Goal: Task Accomplishment & Management: Use online tool/utility

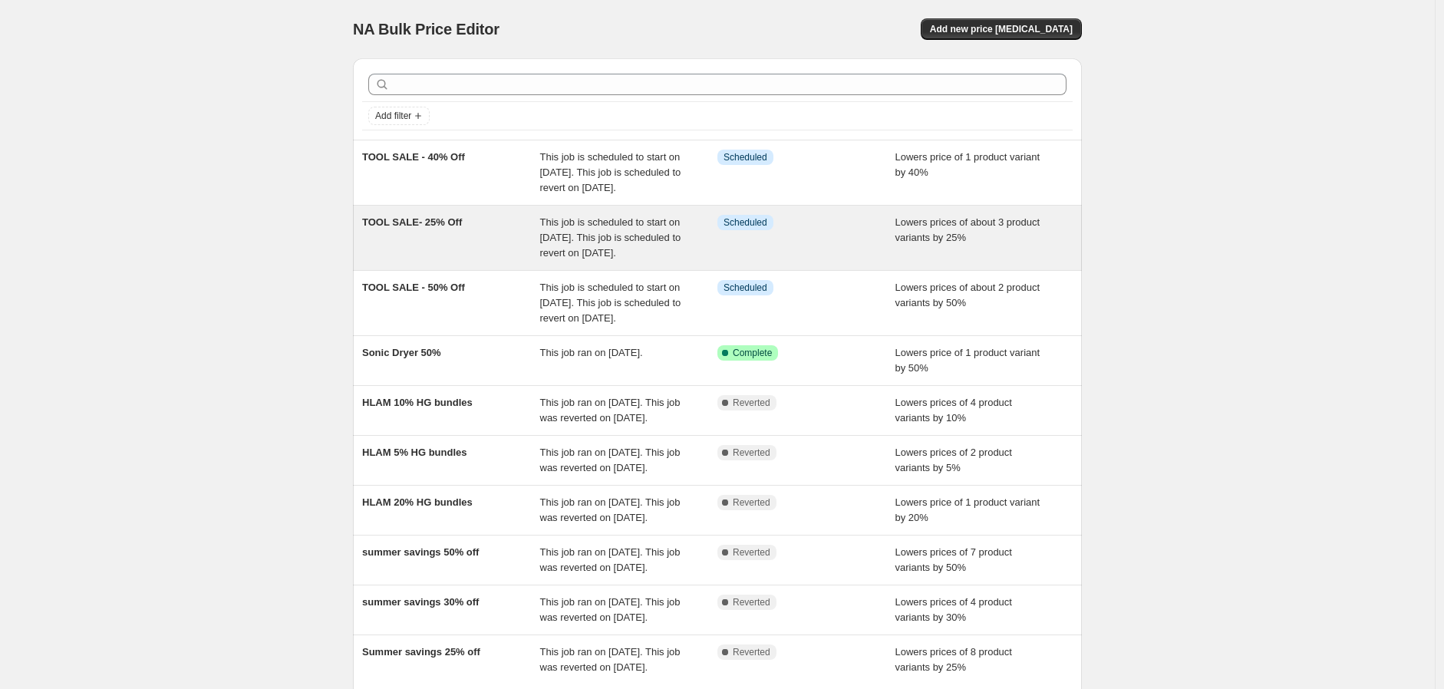
click at [447, 261] on div "TOOL SALE- 25% Off" at bounding box center [451, 238] width 178 height 46
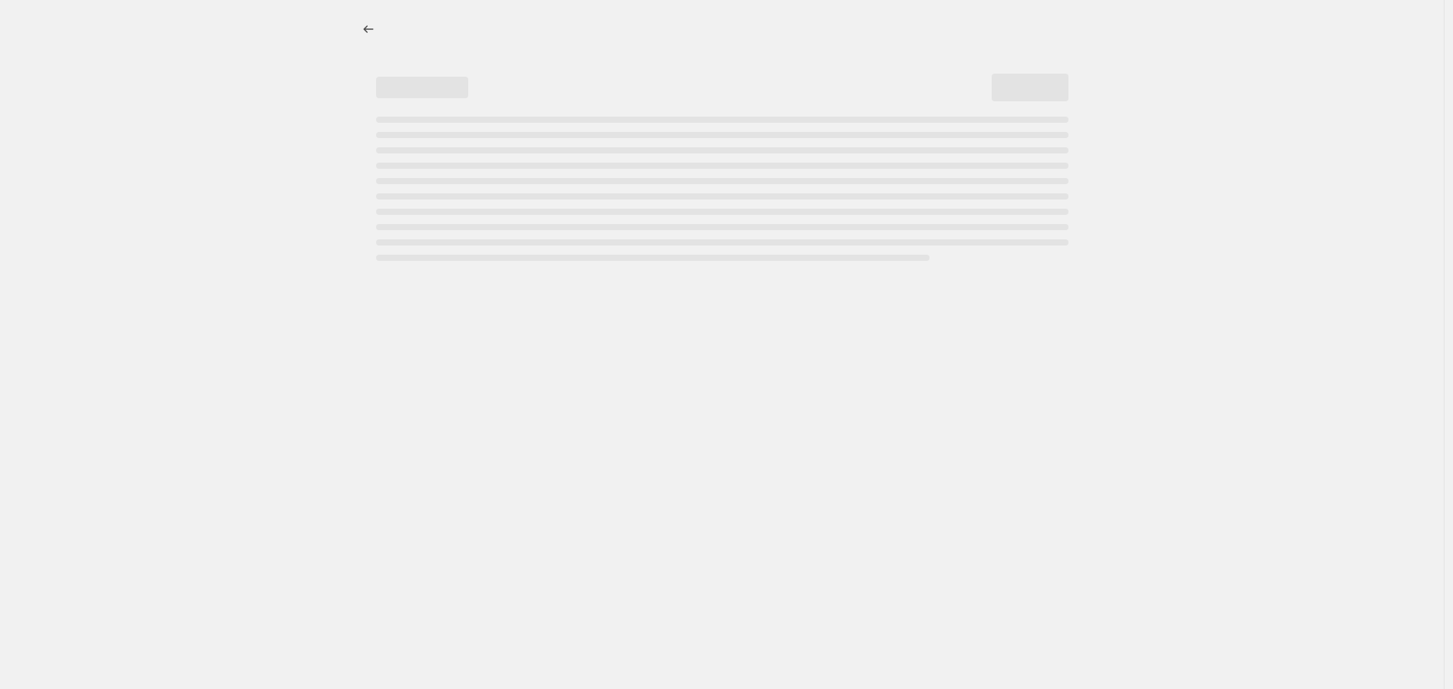
select select "percentage"
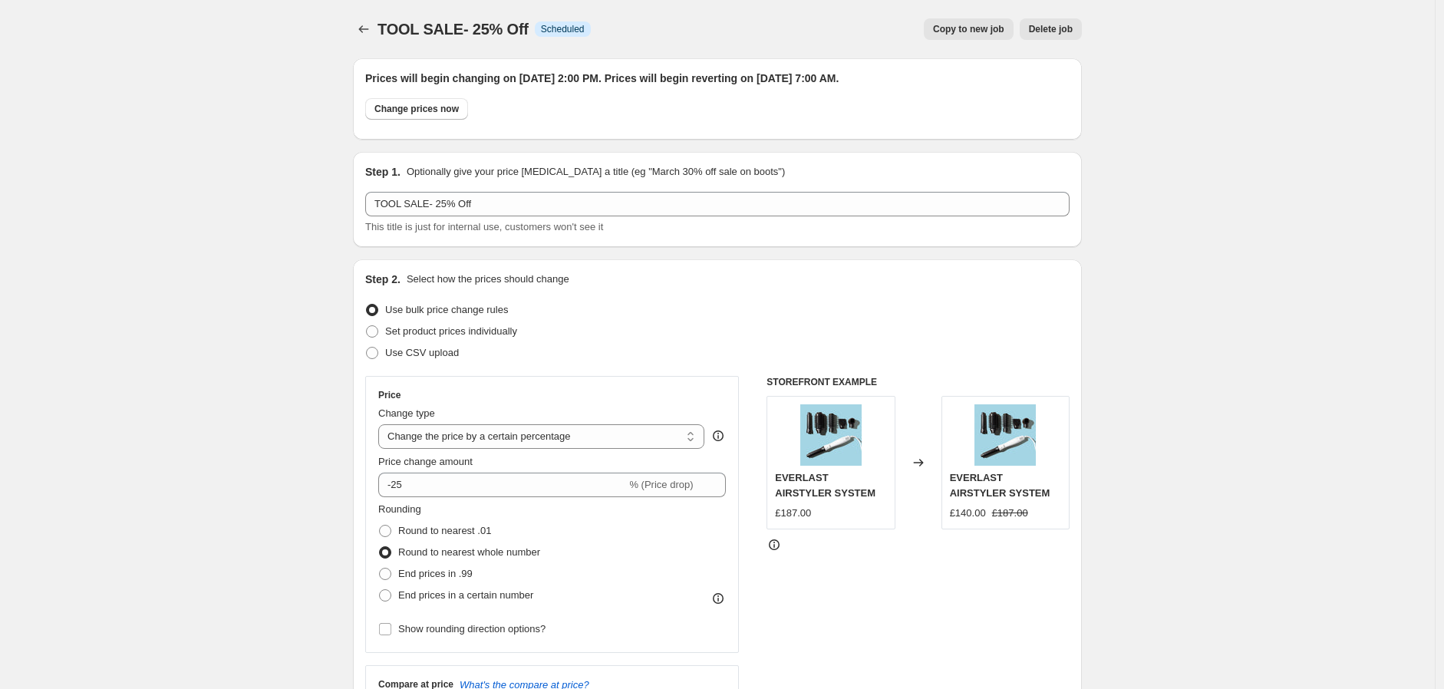
click at [965, 29] on span "Copy to new job" at bounding box center [968, 29] width 71 height 12
select select "percentage"
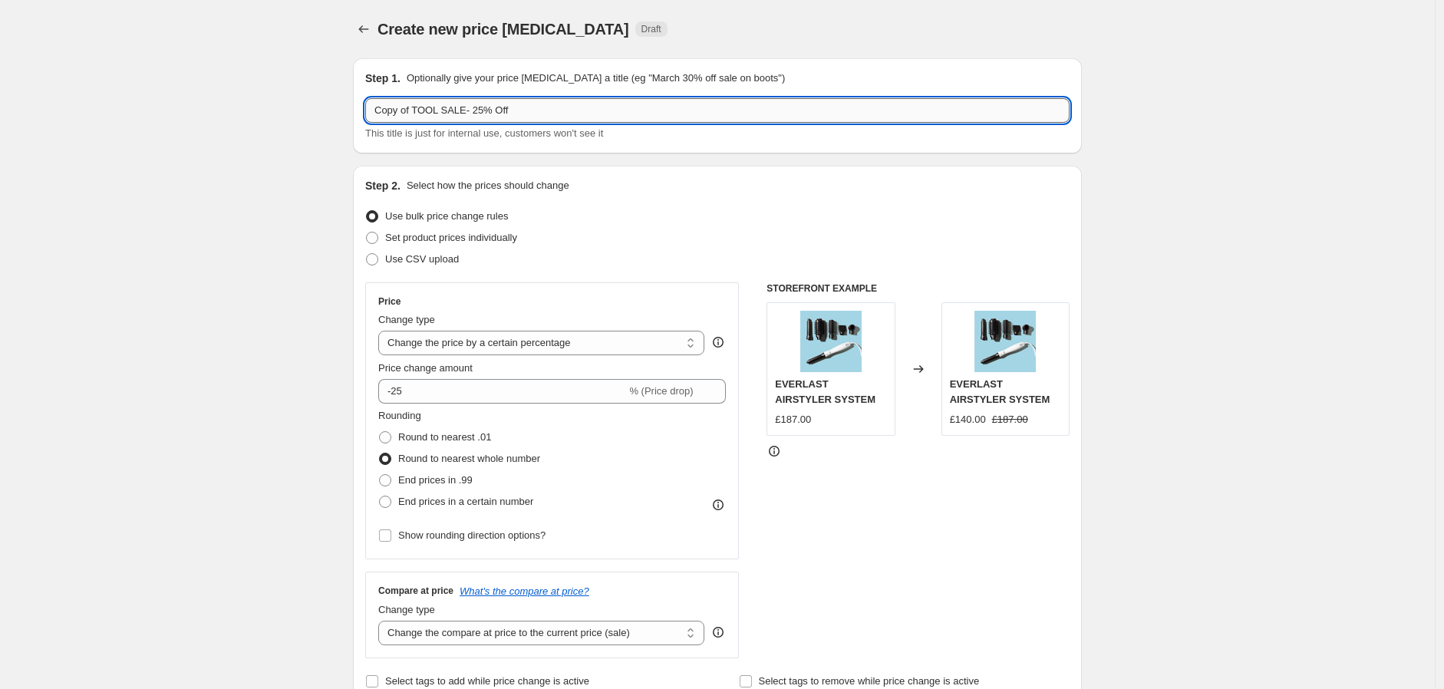
click at [495, 107] on input "Copy of TOOL SALE- 25% Off" at bounding box center [717, 110] width 705 height 25
drag, startPoint x: 422, startPoint y: 107, endPoint x: 348, endPoint y: 106, distance: 74.5
type input "TOOL SALE- 30% Off"
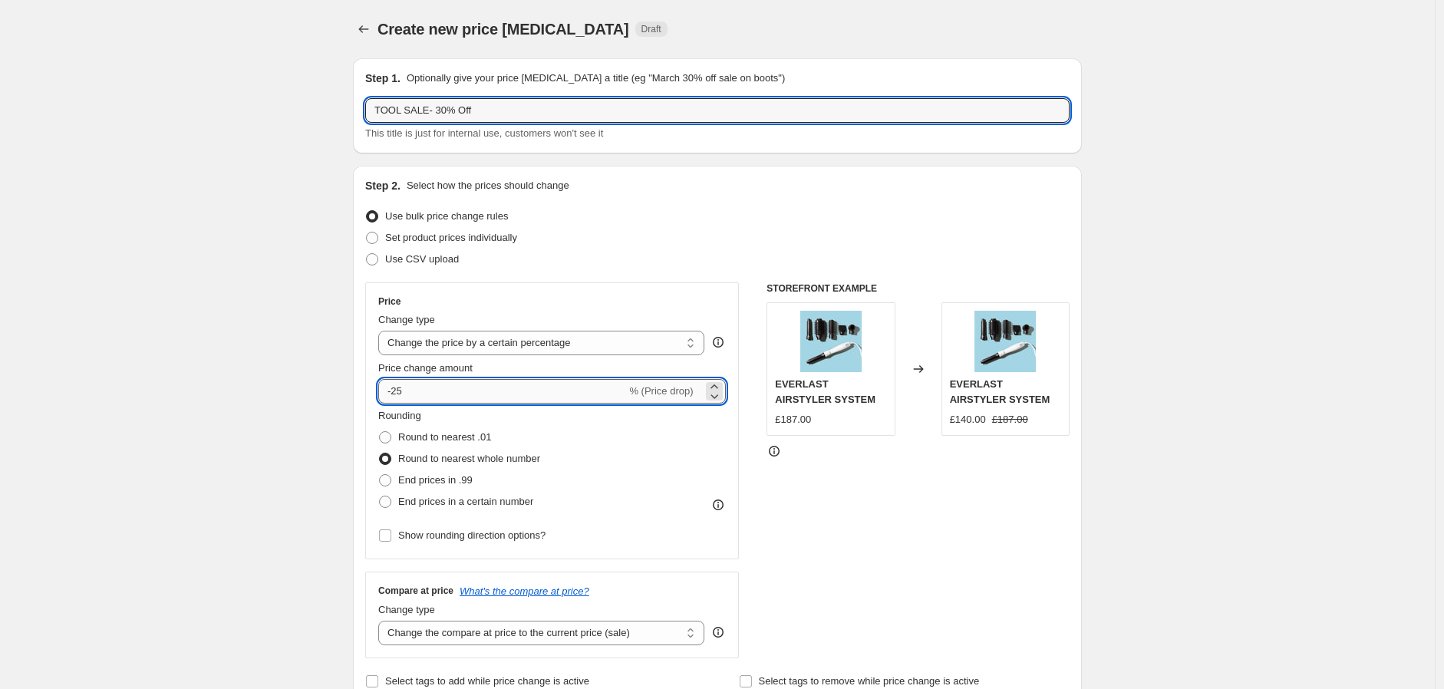
click at [432, 386] on input "-25" at bounding box center [502, 391] width 248 height 25
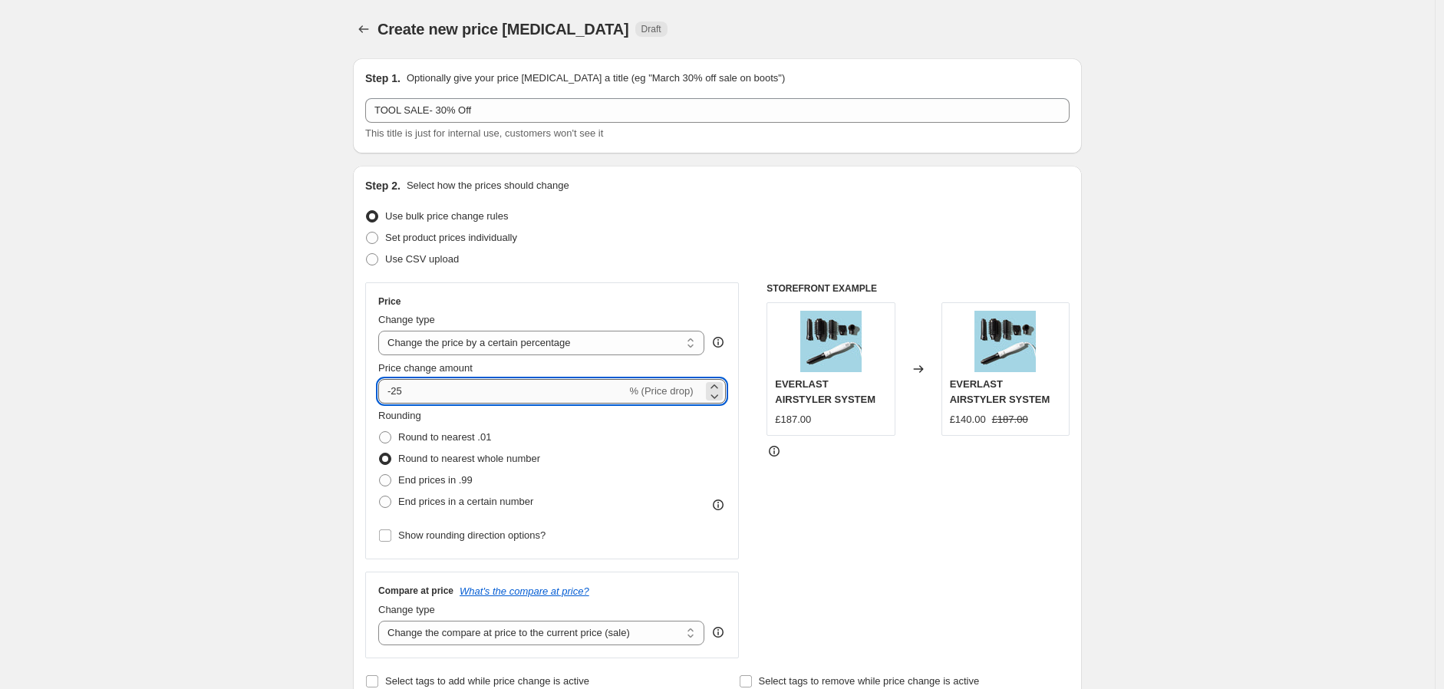
type input "-2"
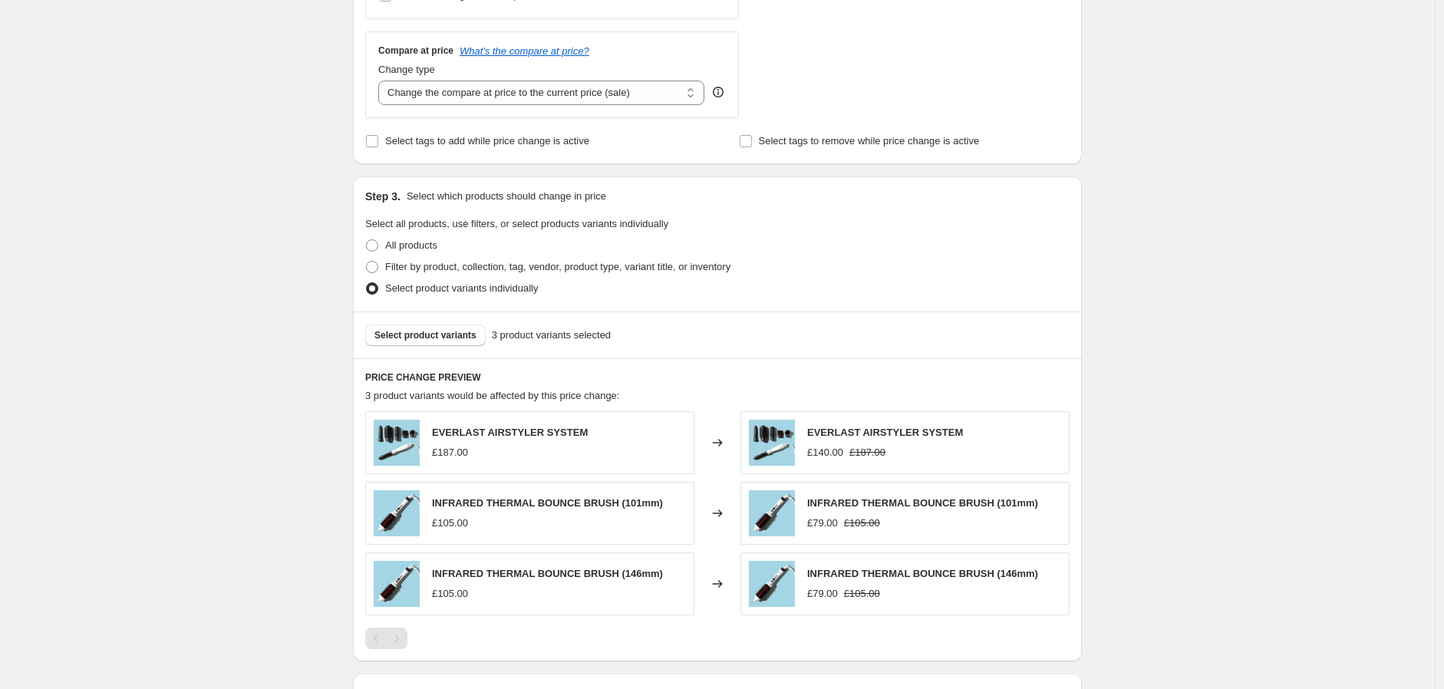
scroll to position [682, 0]
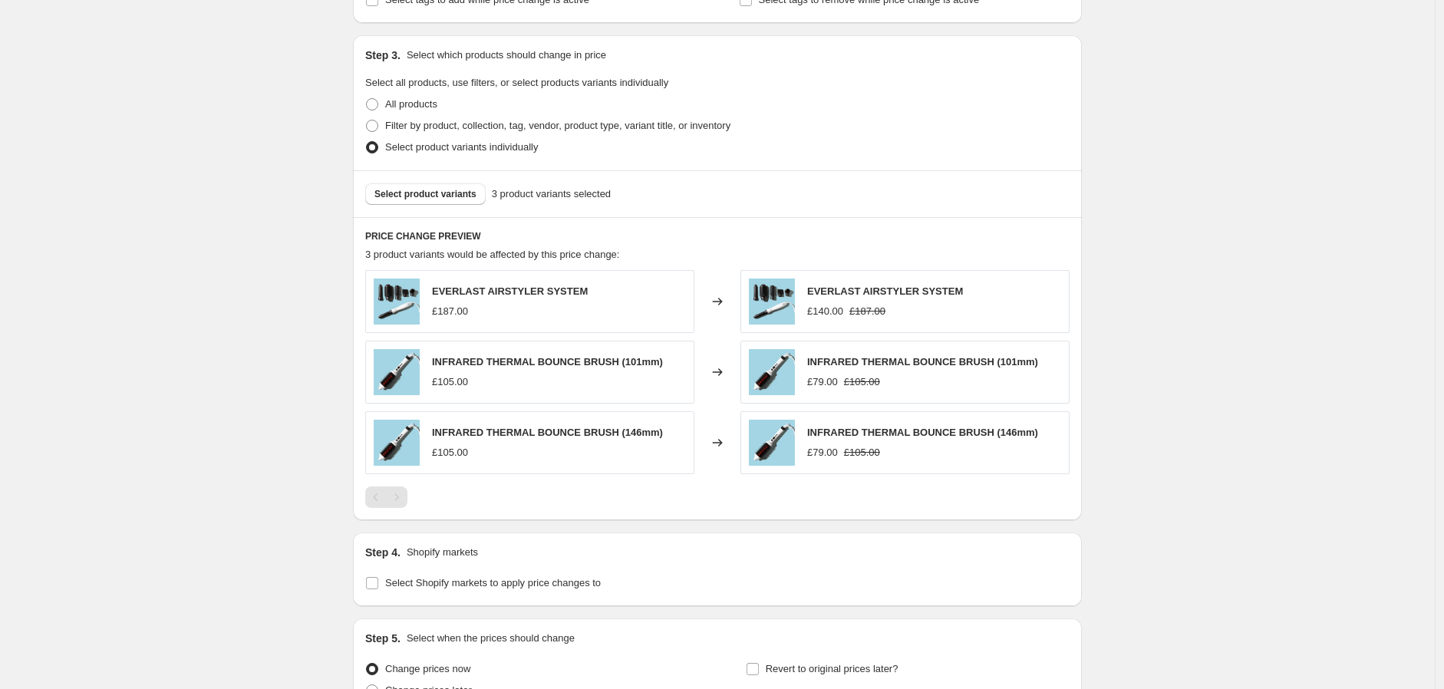
type input "-30"
click at [1277, 249] on div "Create new price [MEDICAL_DATA]. This page is ready Create new price [MEDICAL_D…" at bounding box center [717, 81] width 1435 height 1526
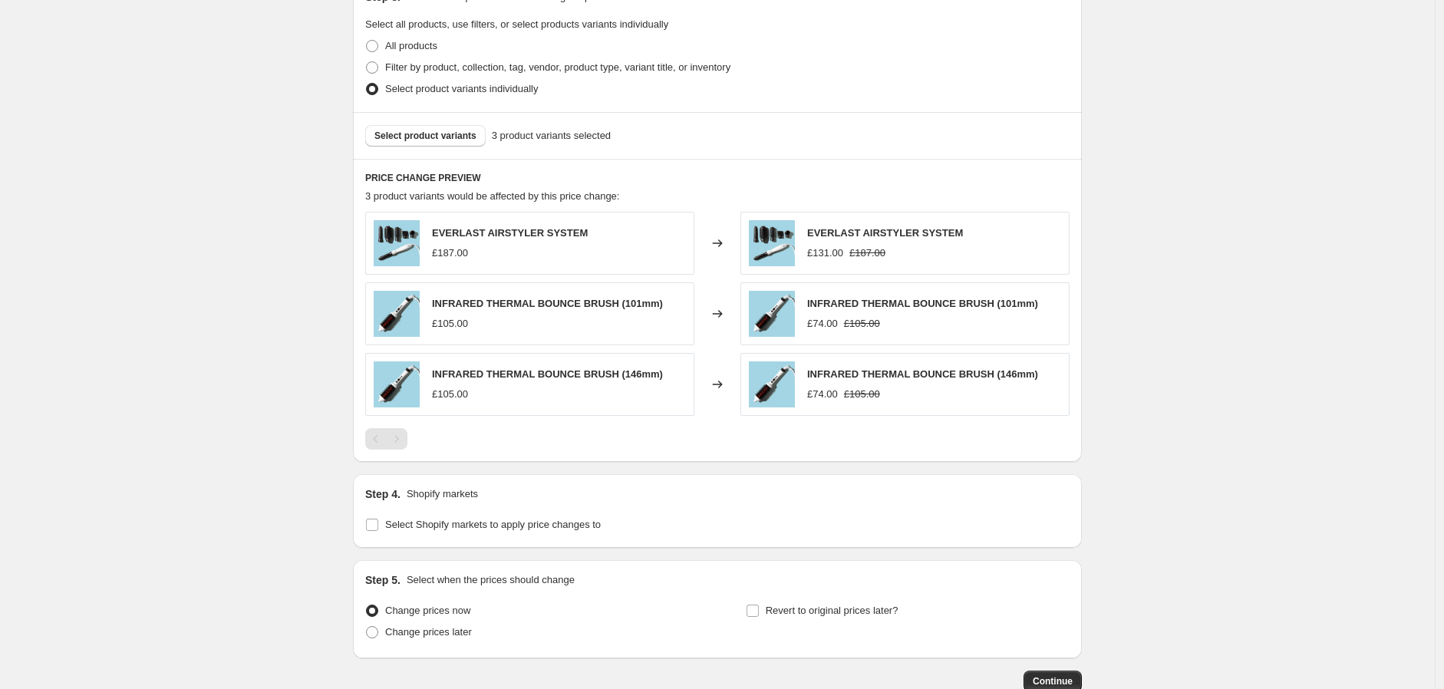
scroll to position [837, 0]
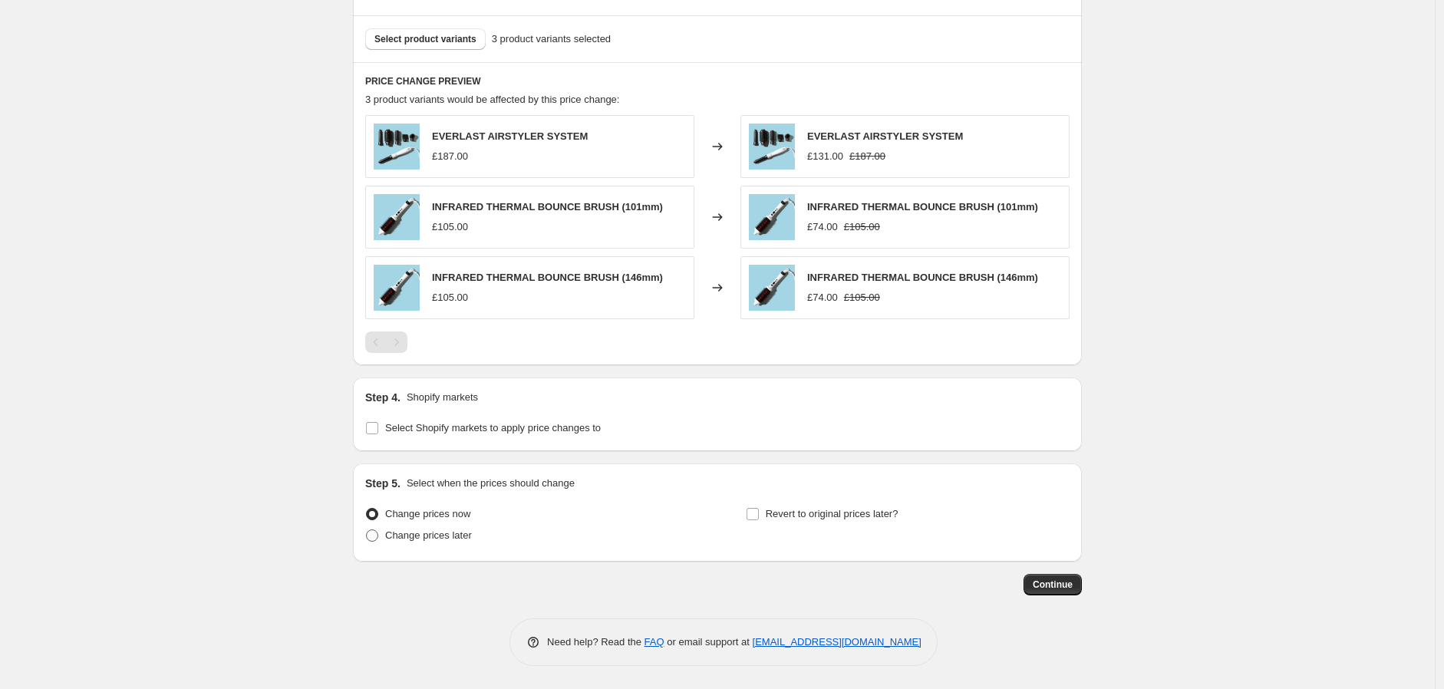
click at [426, 534] on span "Change prices later" at bounding box center [428, 536] width 87 height 12
click at [367, 530] on input "Change prices later" at bounding box center [366, 530] width 1 height 1
radio input "true"
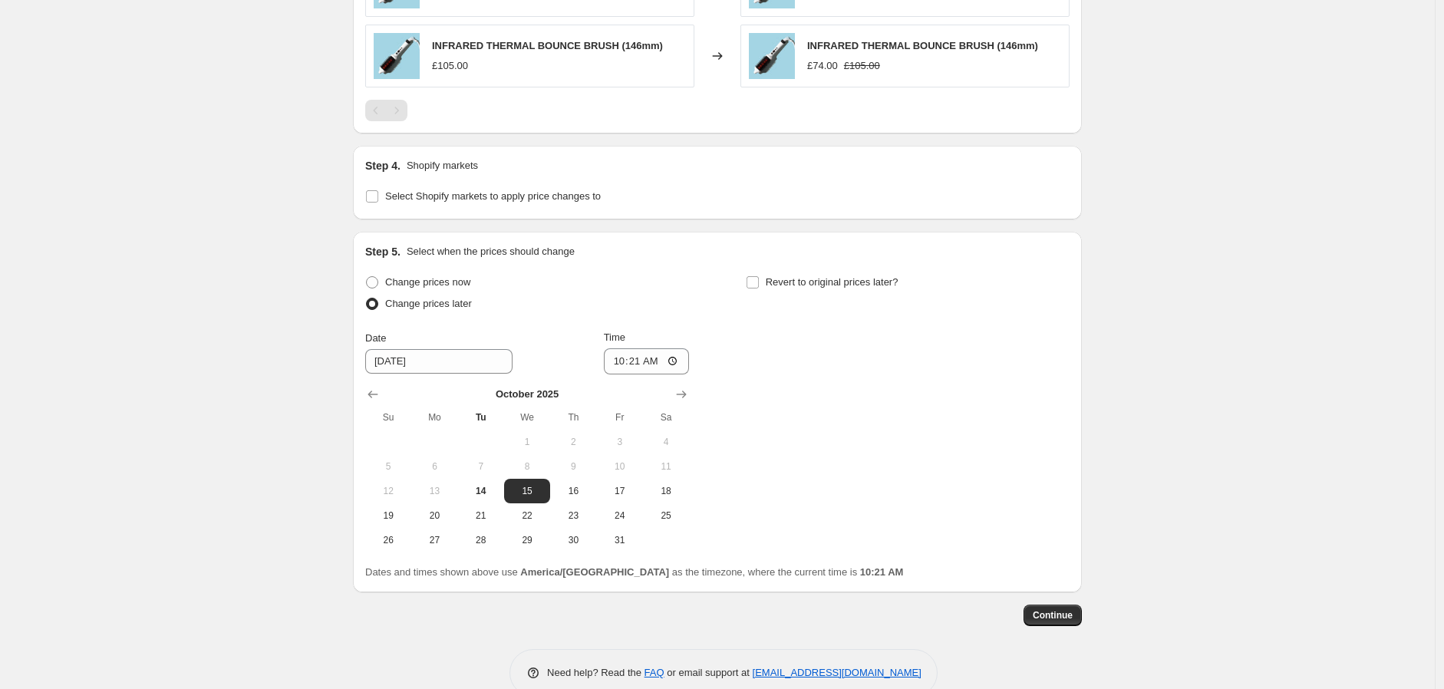
scroll to position [1092, 0]
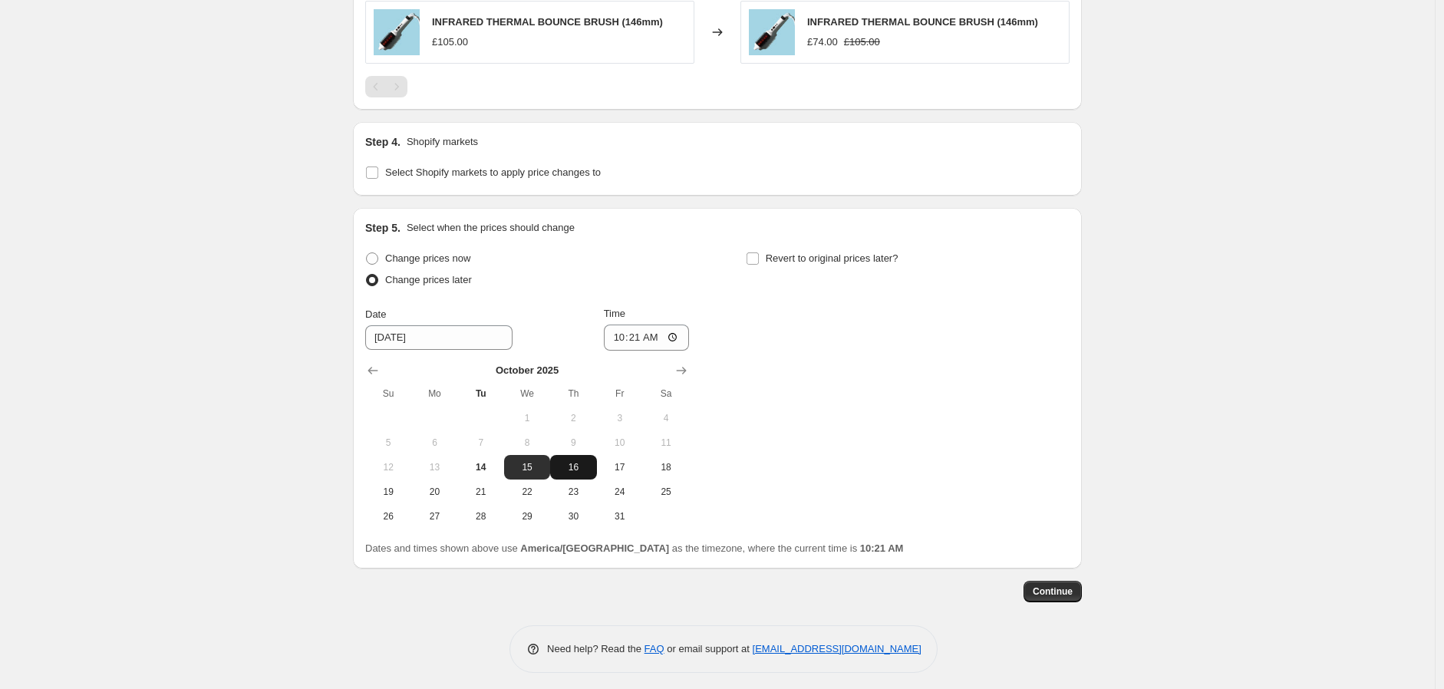
click at [585, 464] on span "16" at bounding box center [573, 467] width 34 height 12
type input "[DATE]"
click at [622, 340] on input "10:21" at bounding box center [647, 338] width 86 height 26
type input "08:00"
click at [819, 382] on div "Change prices now Change prices later Date [DATE] Time 08:00 [DATE] Su Mo Tu We…" at bounding box center [717, 388] width 705 height 281
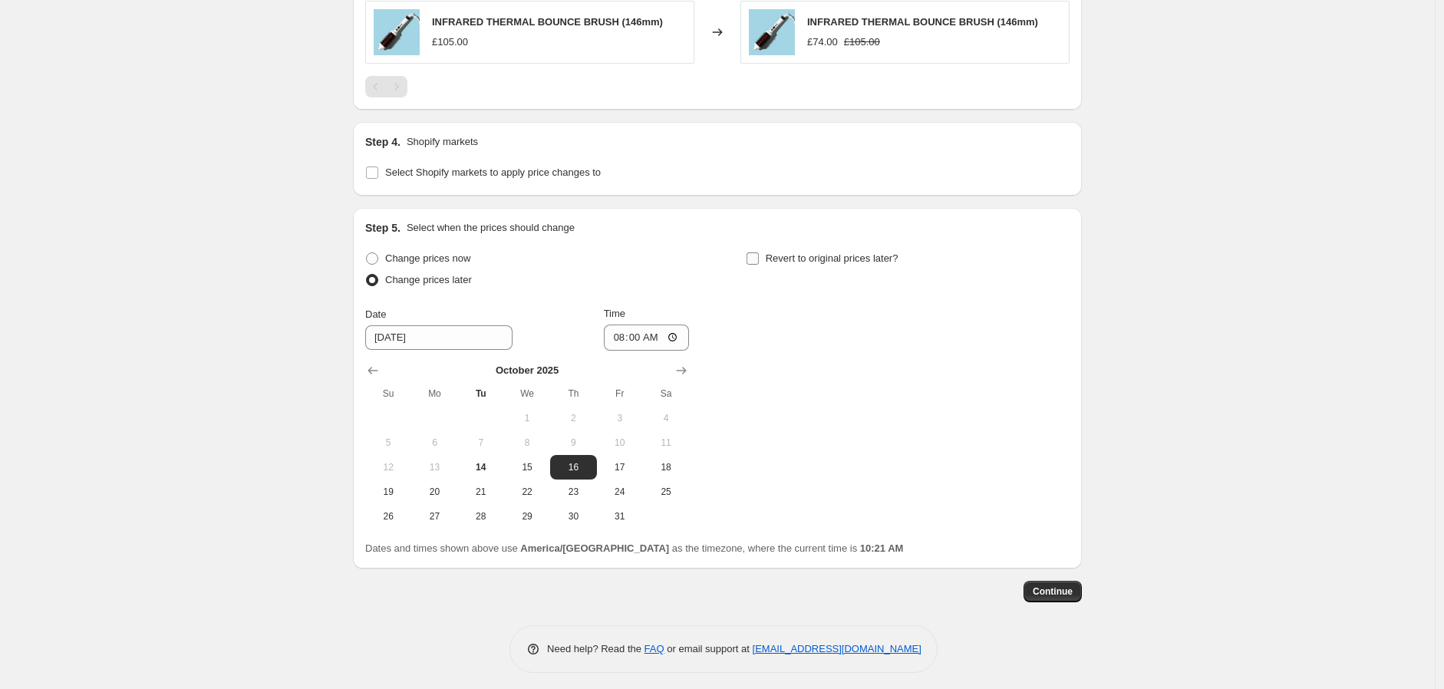
click at [768, 256] on label "Revert to original prices later?" at bounding box center [822, 258] width 153 height 21
click at [759, 256] on input "Revert to original prices later?" at bounding box center [753, 259] width 12 height 12
checkbox input "true"
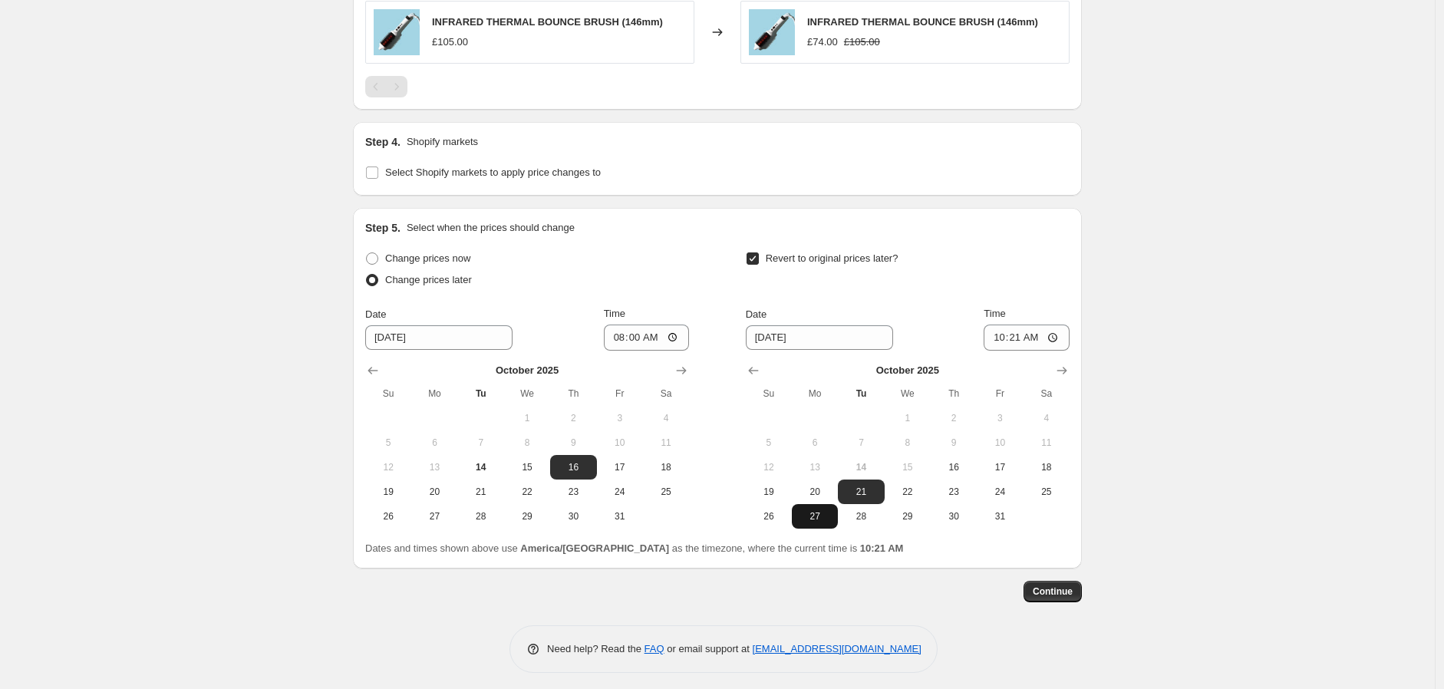
click at [818, 516] on span "27" at bounding box center [815, 516] width 34 height 12
type input "[DATE]"
click at [1001, 337] on input "10:21" at bounding box center [1027, 338] width 86 height 26
type input "02:00"
click at [998, 270] on div "Revert to original prices later?" at bounding box center [908, 271] width 324 height 46
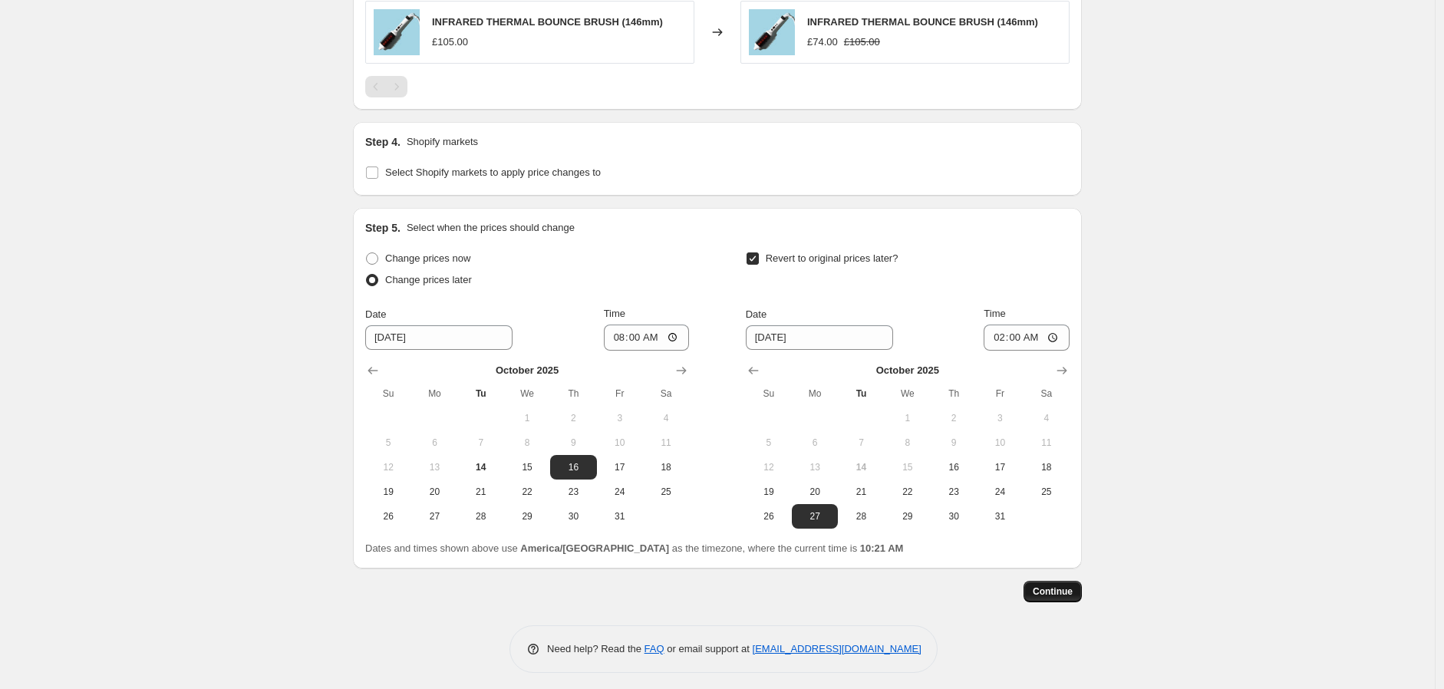
click at [1062, 593] on span "Continue" at bounding box center [1053, 592] width 40 height 12
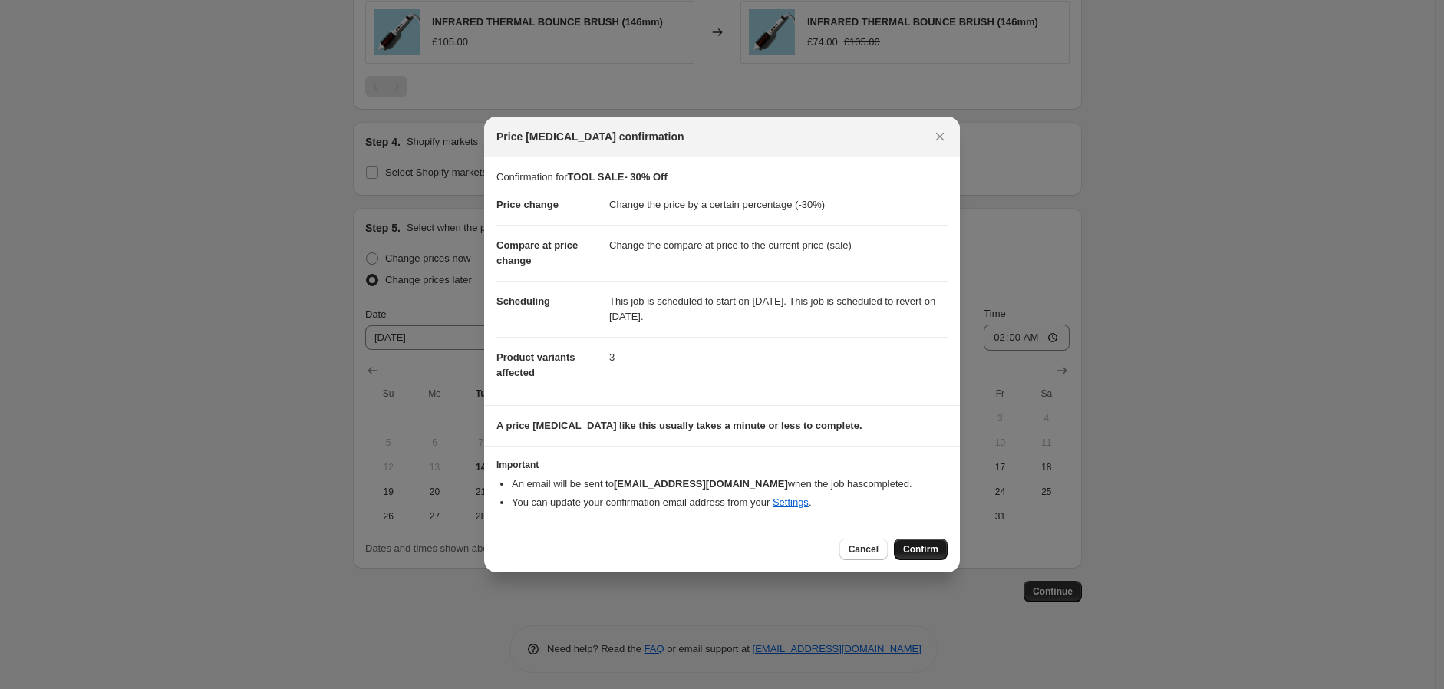
click at [921, 556] on button "Confirm" at bounding box center [921, 549] width 54 height 21
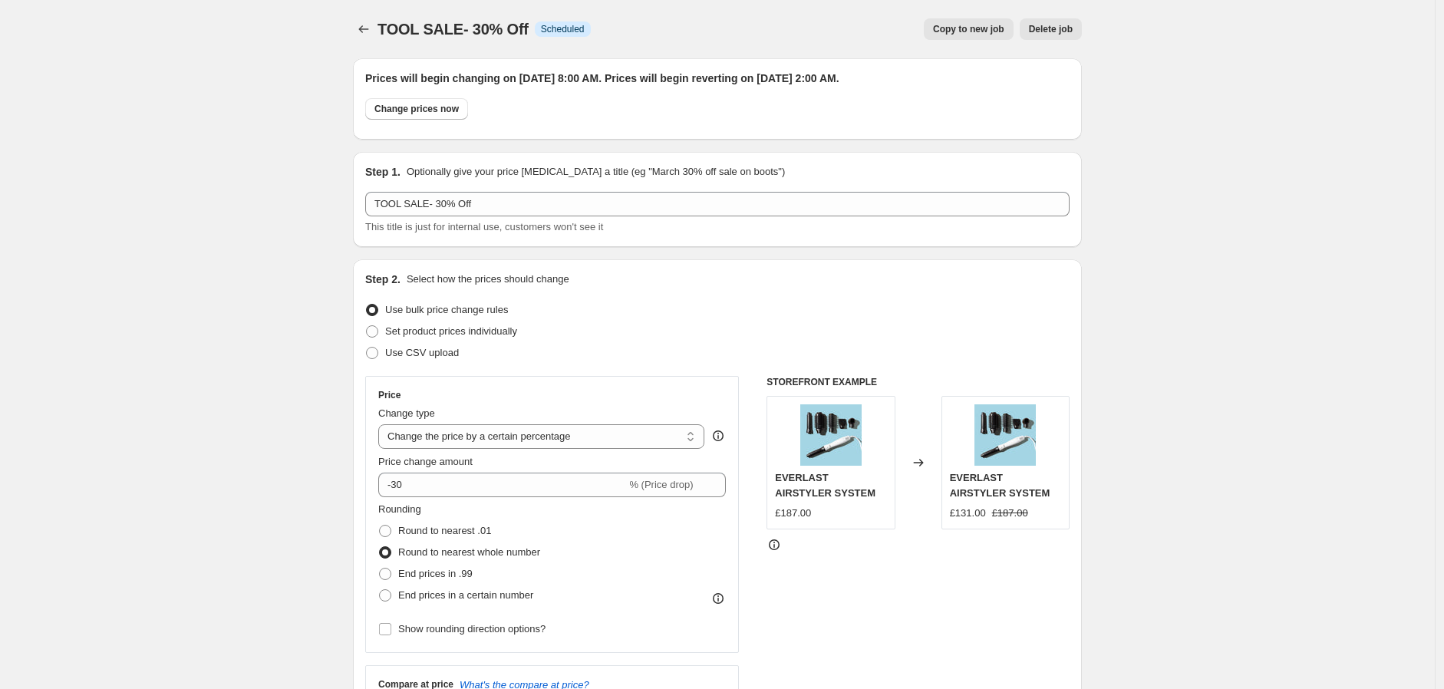
click at [381, 28] on span "TOOL SALE- 30% Off" at bounding box center [453, 29] width 151 height 17
click at [371, 31] on icon "Price change jobs" at bounding box center [363, 28] width 15 height 15
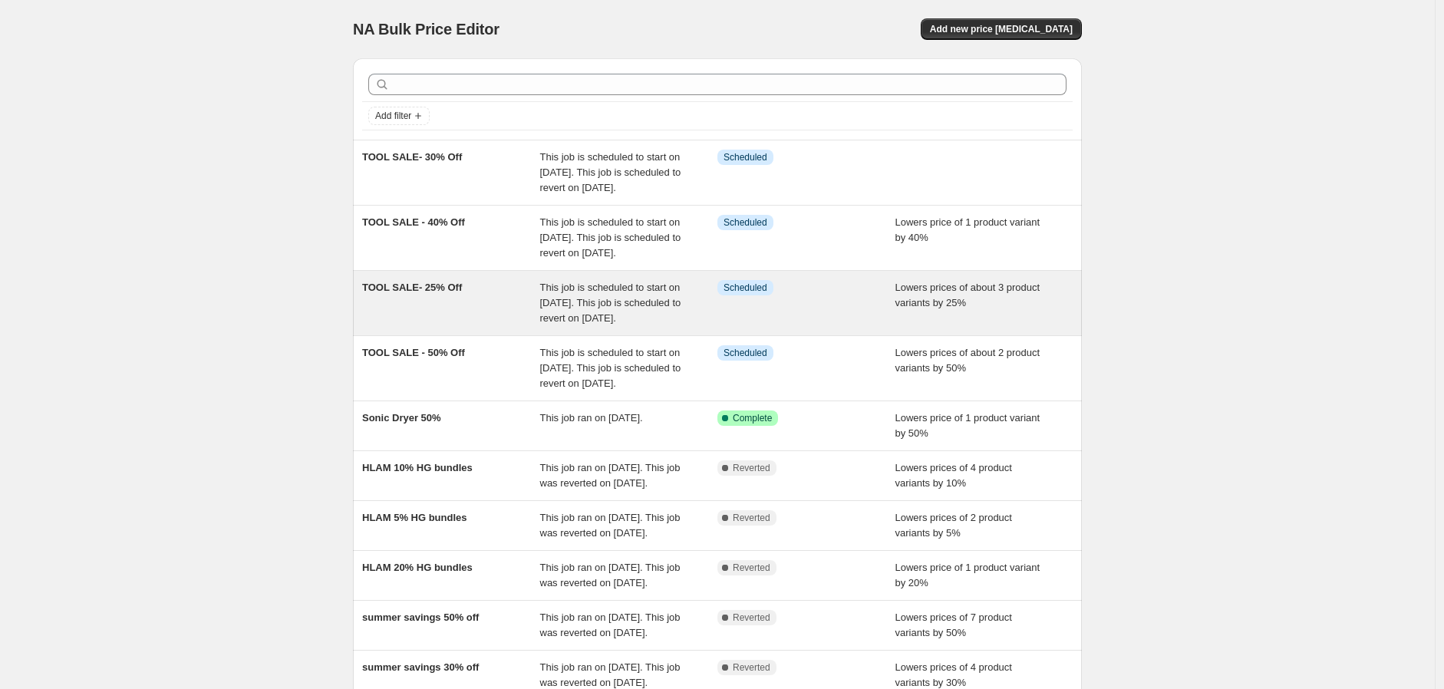
click at [507, 326] on div "TOOL SALE- 25% Off" at bounding box center [451, 303] width 178 height 46
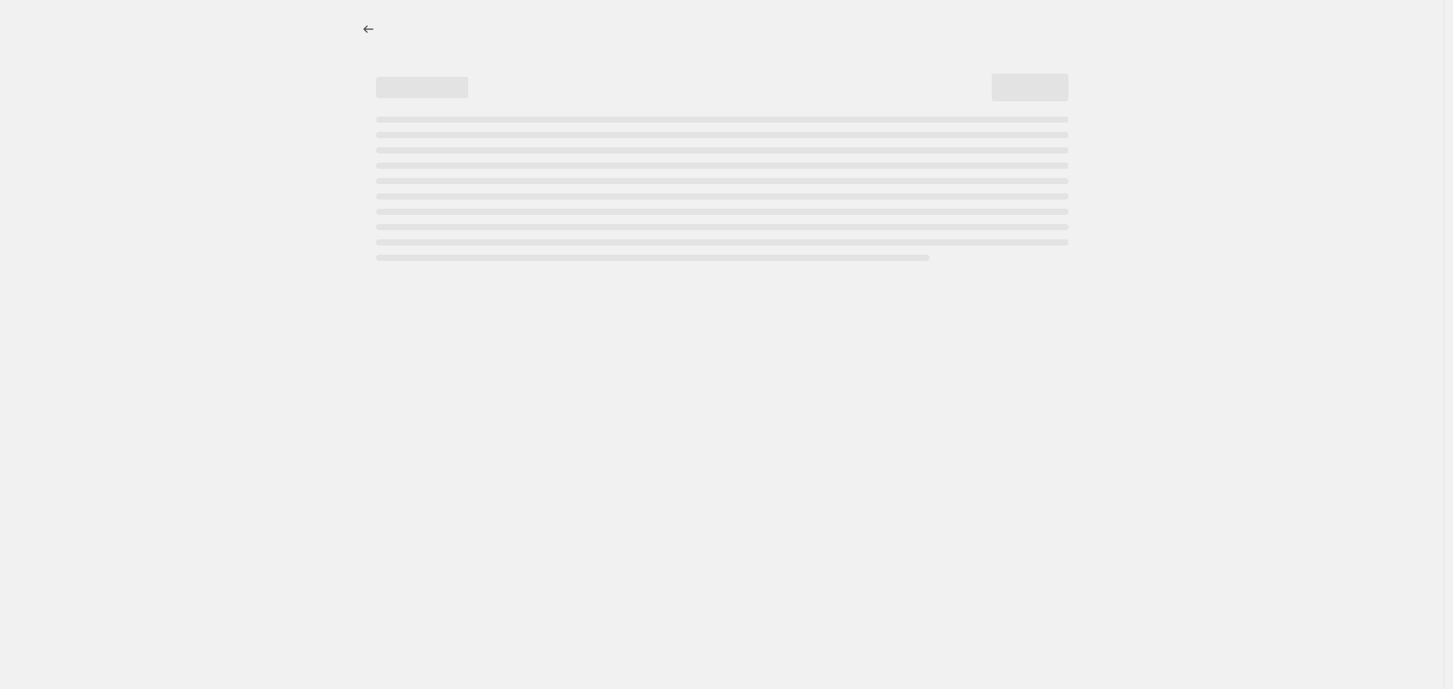
select select "percentage"
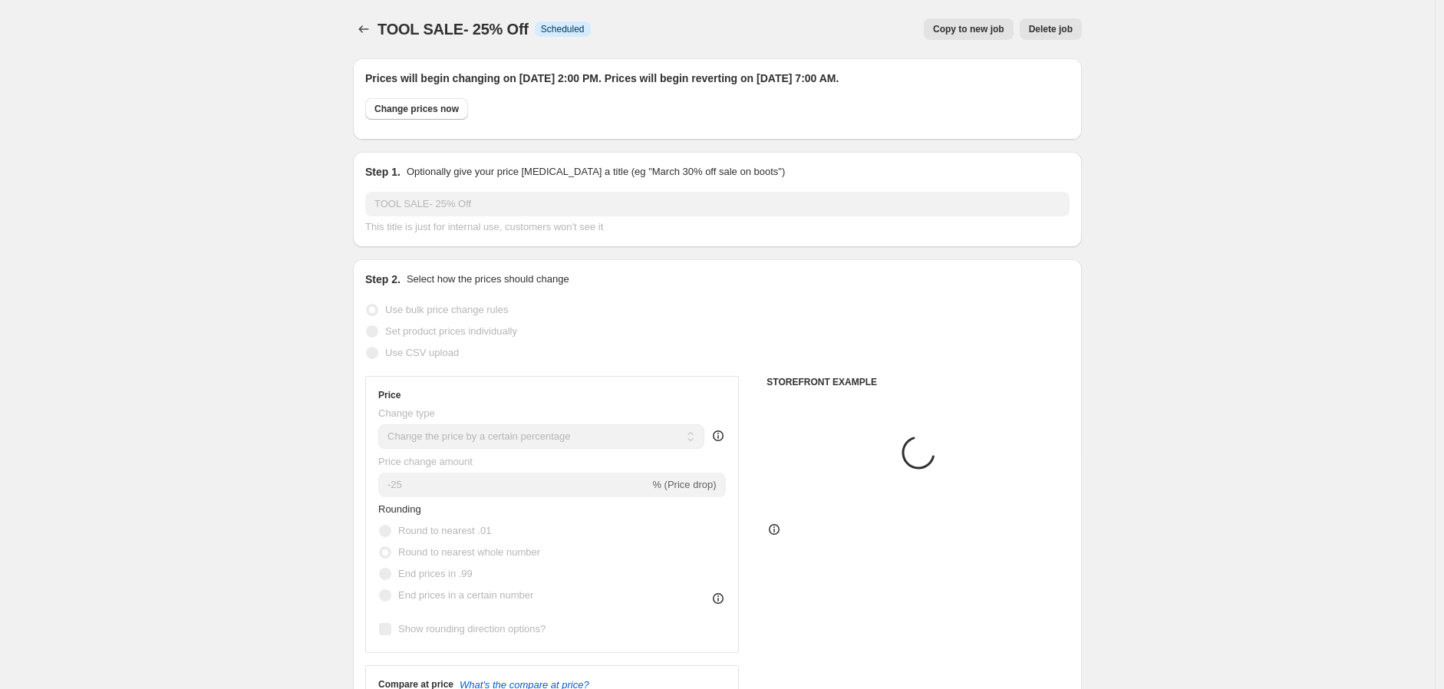
click at [1080, 31] on button "Delete job" at bounding box center [1051, 28] width 62 height 21
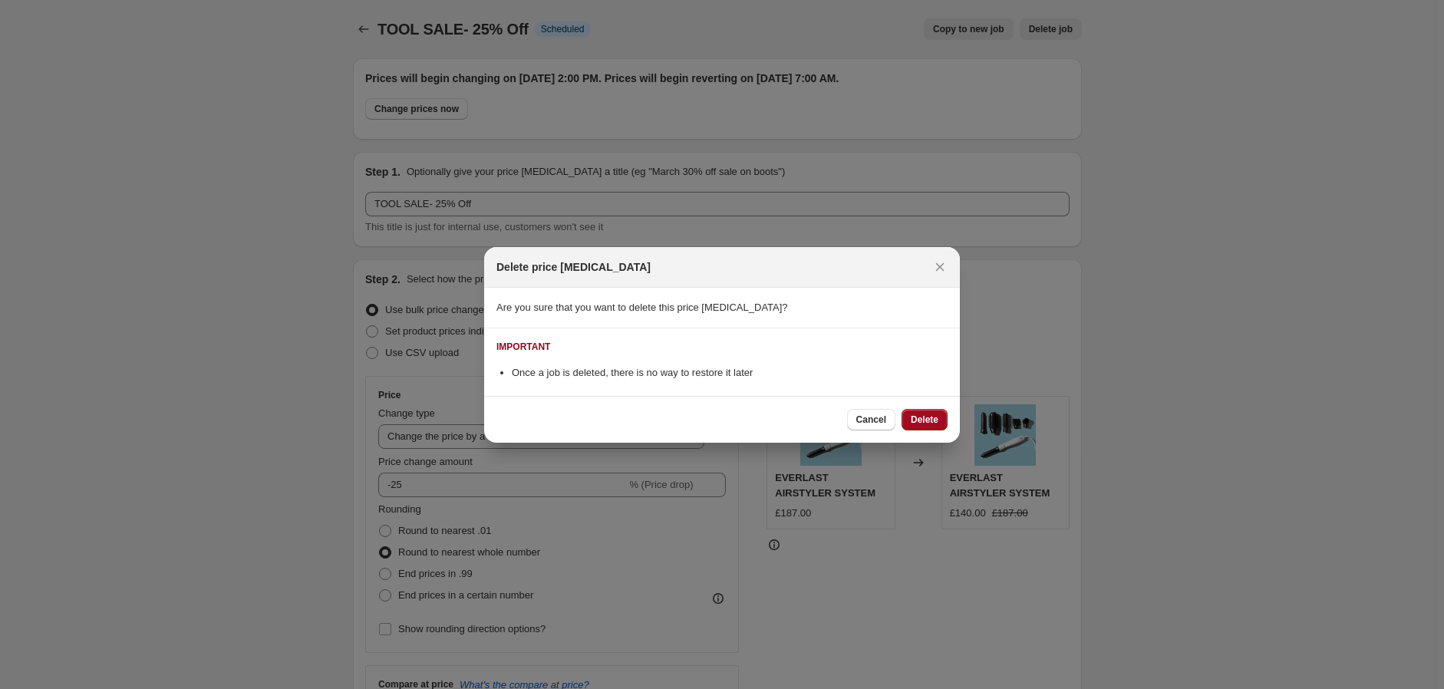
click at [915, 413] on button "Delete" at bounding box center [925, 419] width 46 height 21
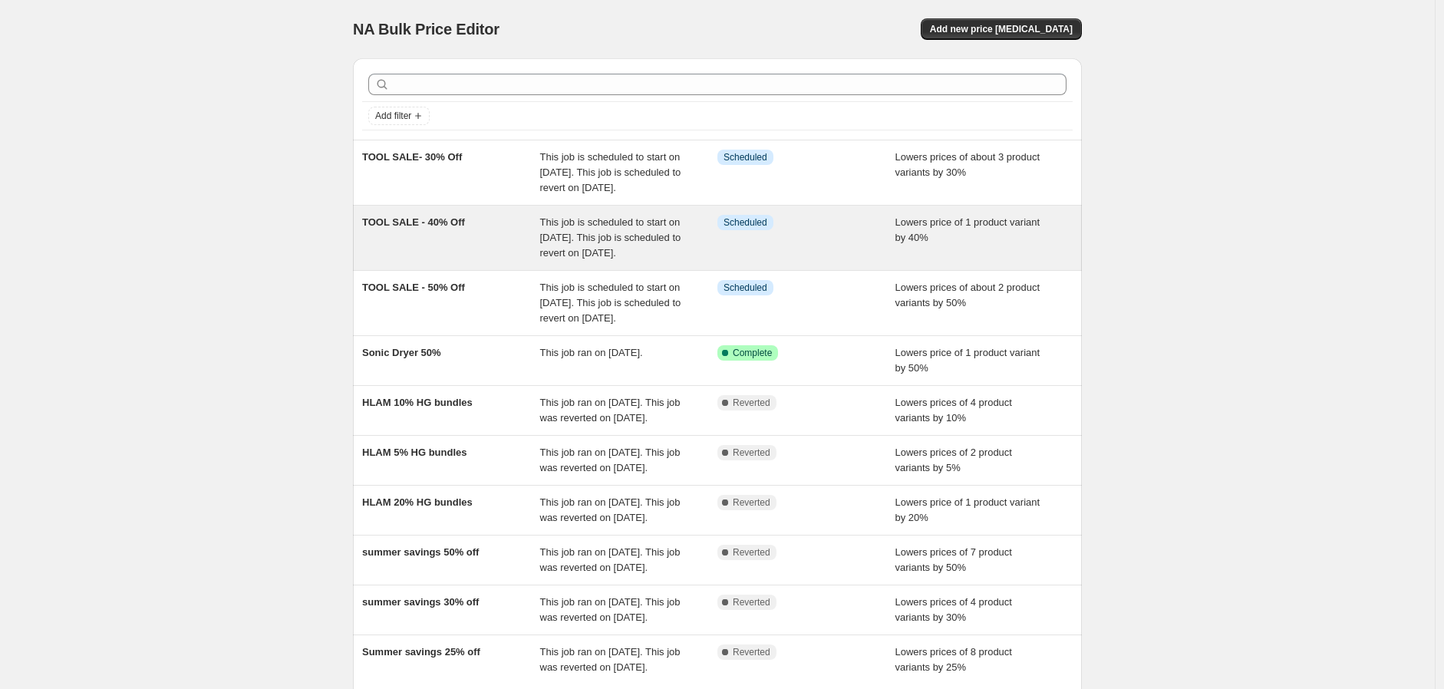
click at [479, 261] on div "TOOL SALE - 40% Off" at bounding box center [451, 238] width 178 height 46
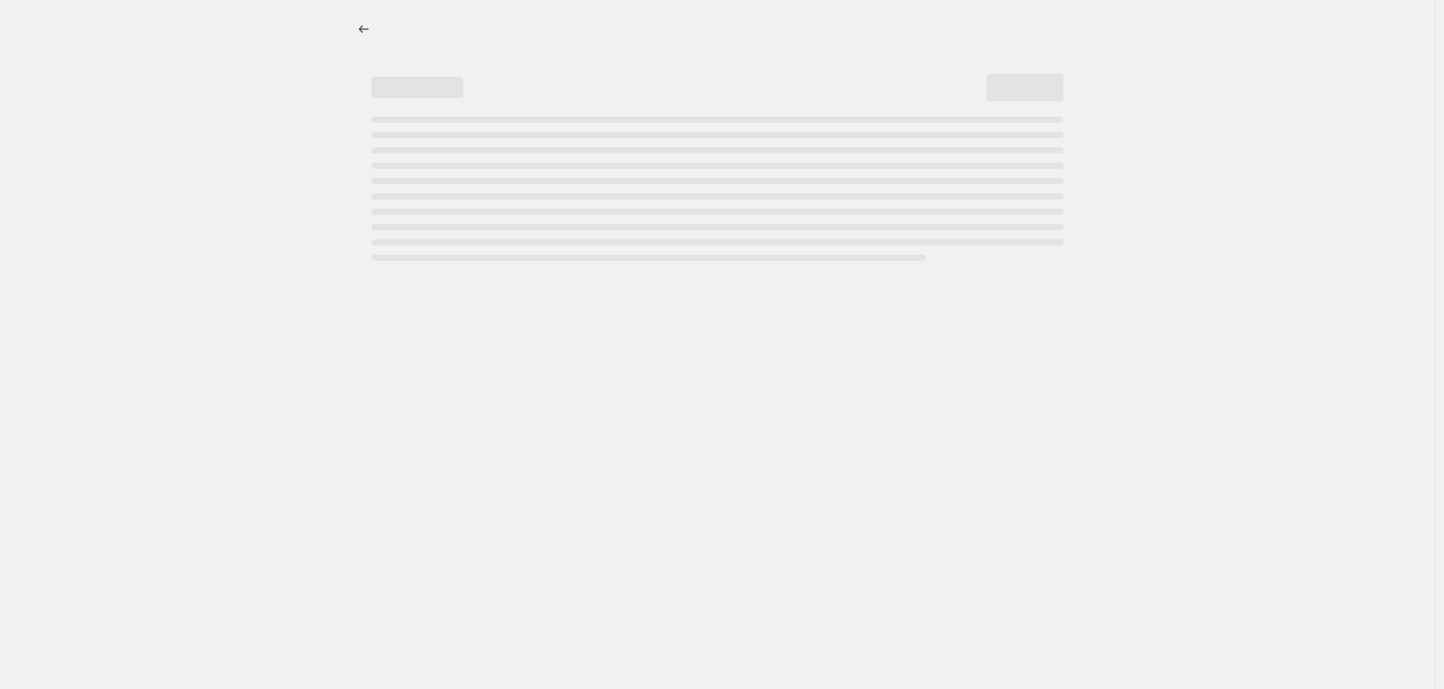
select select "percentage"
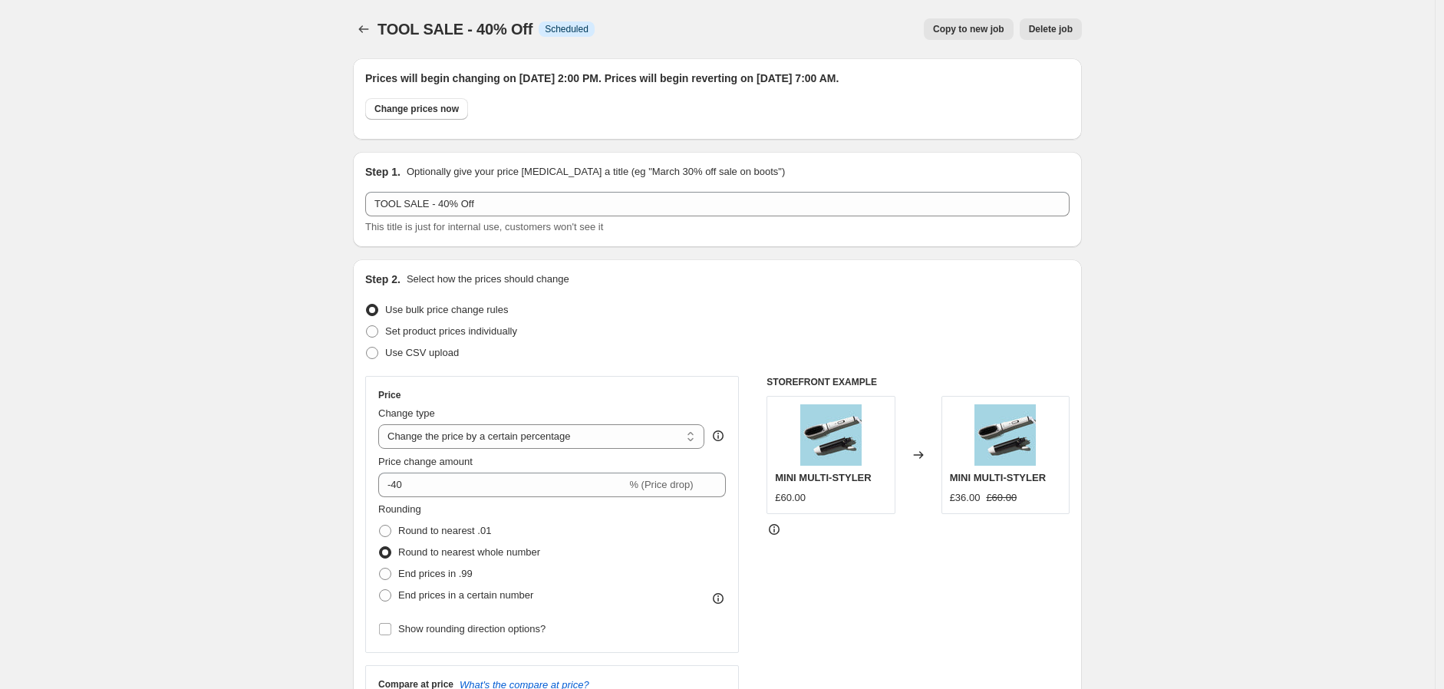
click at [366, 46] on div "TOOL SALE - 40% Off. This page is ready TOOL SALE - 40% Off Info Scheduled Copy…" at bounding box center [717, 29] width 729 height 58
click at [366, 31] on icon "Price change jobs" at bounding box center [363, 28] width 15 height 15
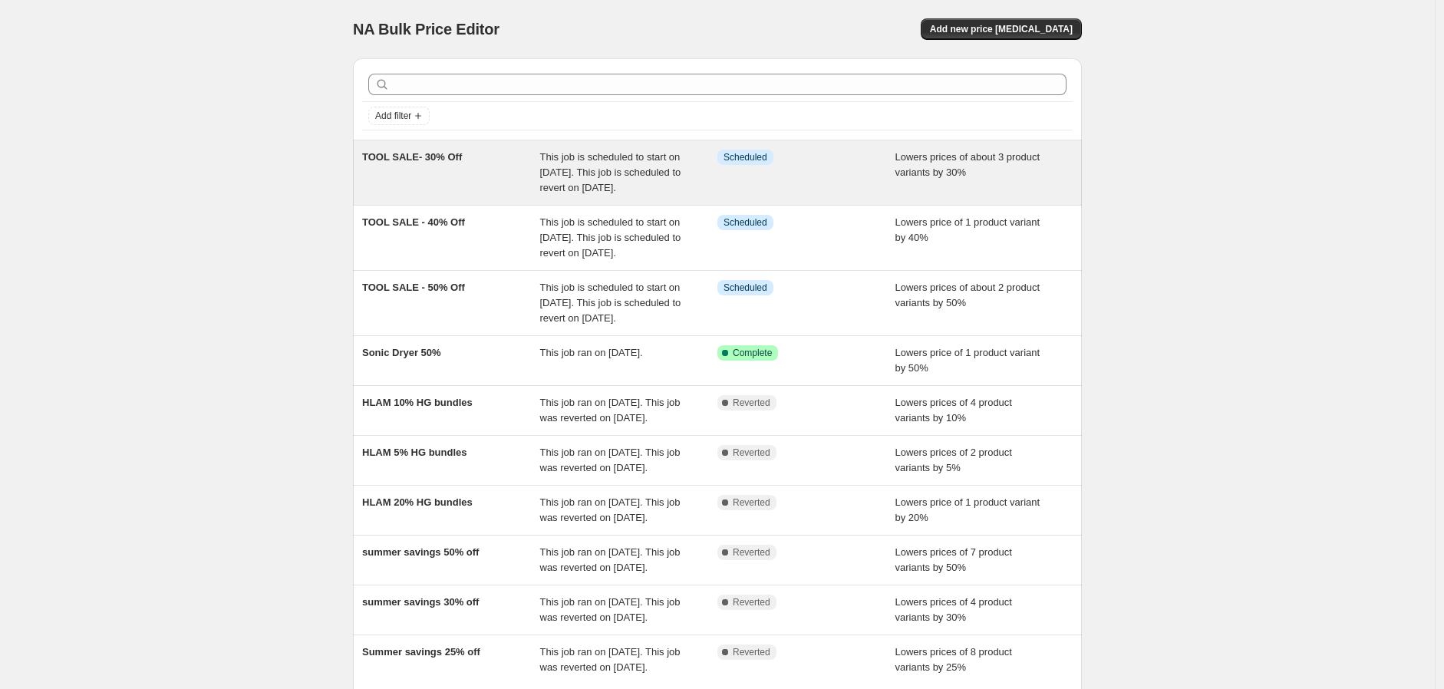
click at [623, 157] on span "This job is scheduled to start on [DATE]. This job is scheduled to revert on [D…" at bounding box center [610, 172] width 141 height 42
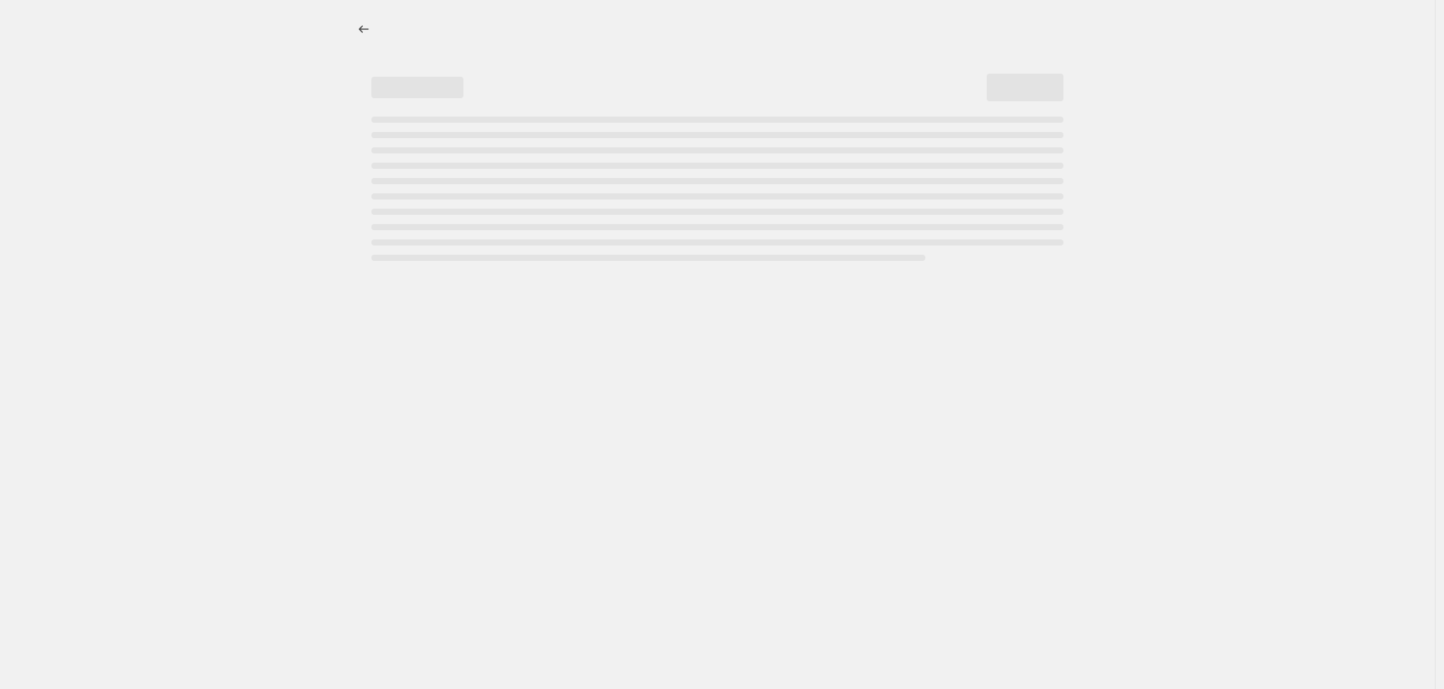
select select "percentage"
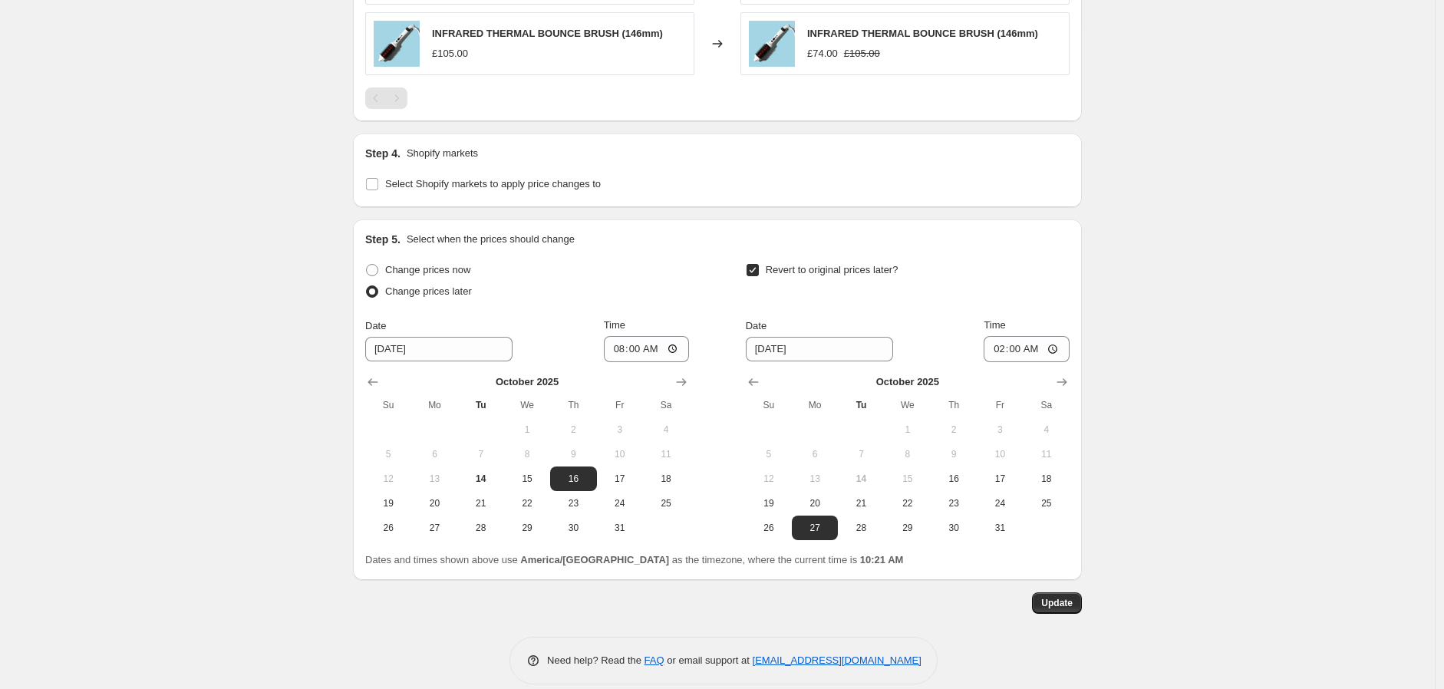
scroll to position [1192, 0]
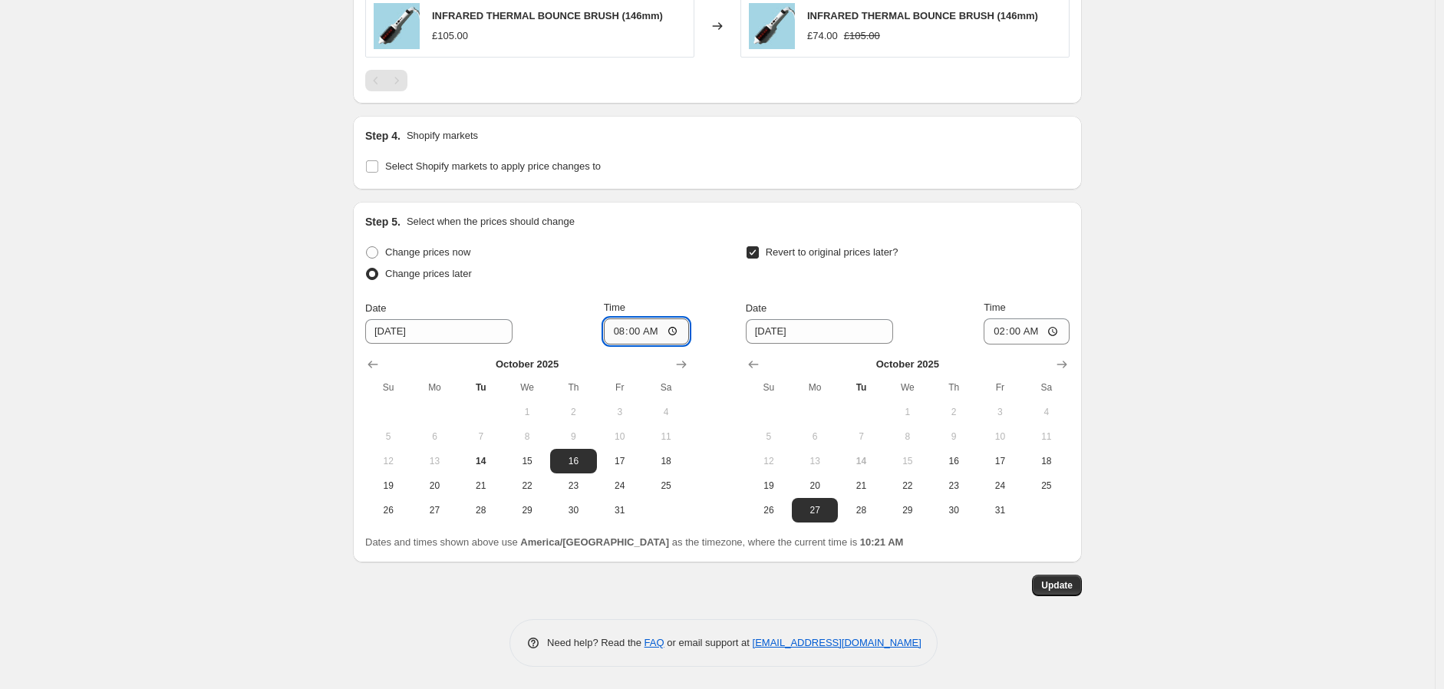
click at [622, 335] on input "08:00" at bounding box center [647, 332] width 86 height 26
type input "14:00"
click at [1003, 328] on input "02:00" at bounding box center [1027, 332] width 86 height 26
type input "07:00"
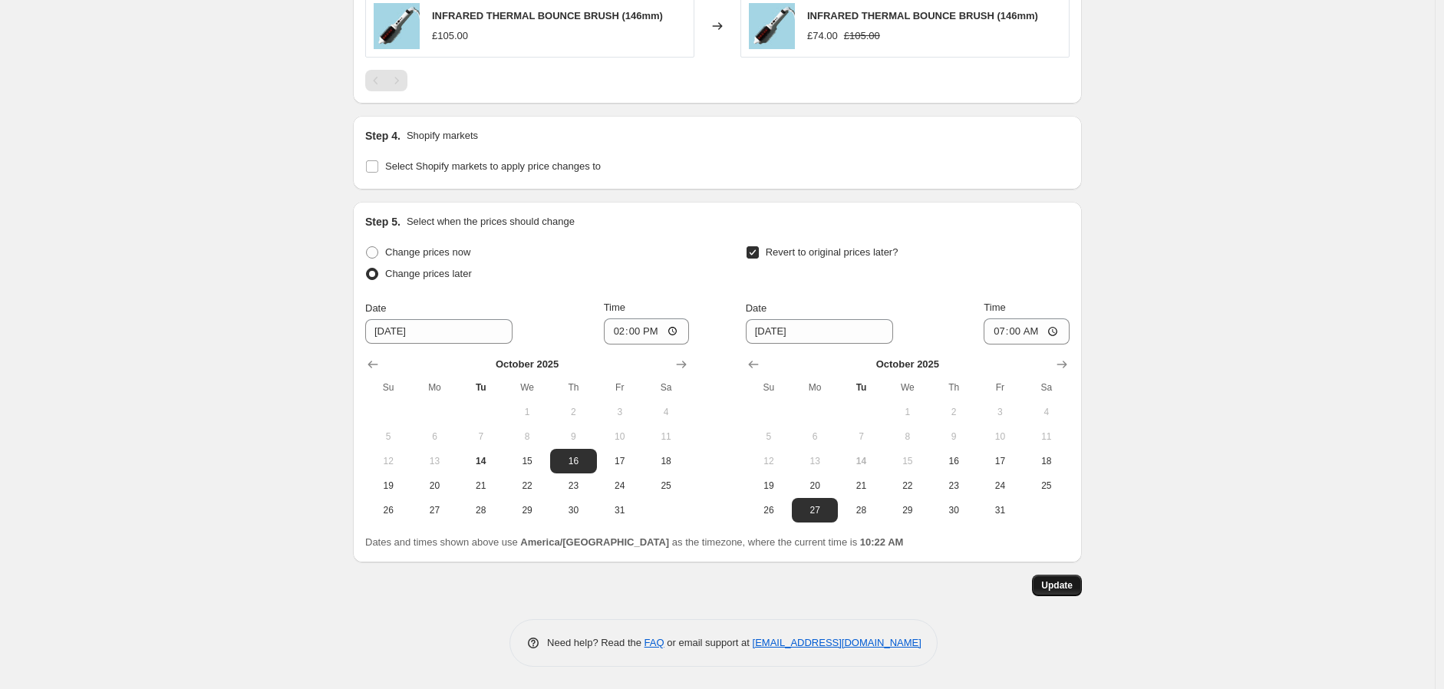
click at [1071, 589] on span "Update" at bounding box center [1056, 585] width 31 height 12
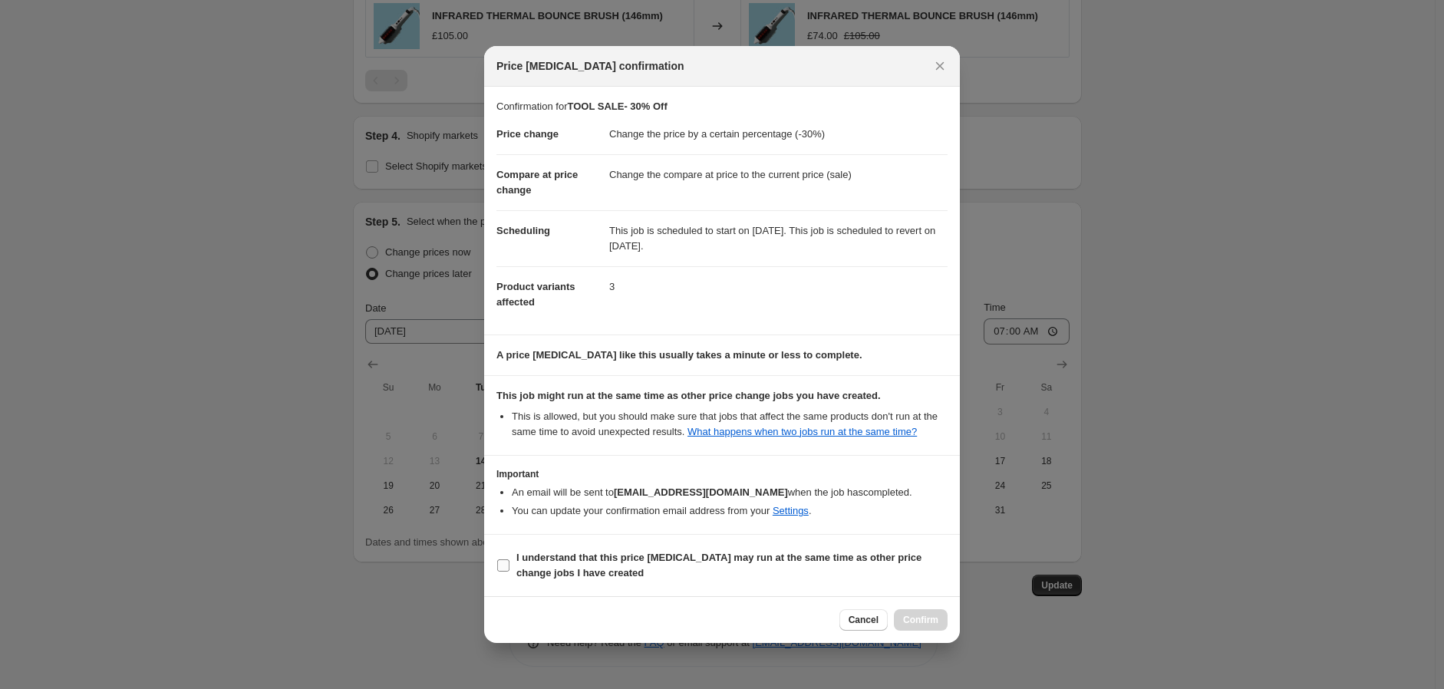
click at [527, 572] on span "I understand that this price [MEDICAL_DATA] may run at the same time as other p…" at bounding box center [732, 565] width 431 height 31
click at [510, 572] on input "I understand that this price [MEDICAL_DATA] may run at the same time as other p…" at bounding box center [503, 566] width 12 height 12
checkbox input "true"
click at [916, 626] on span "Confirm" at bounding box center [920, 620] width 35 height 12
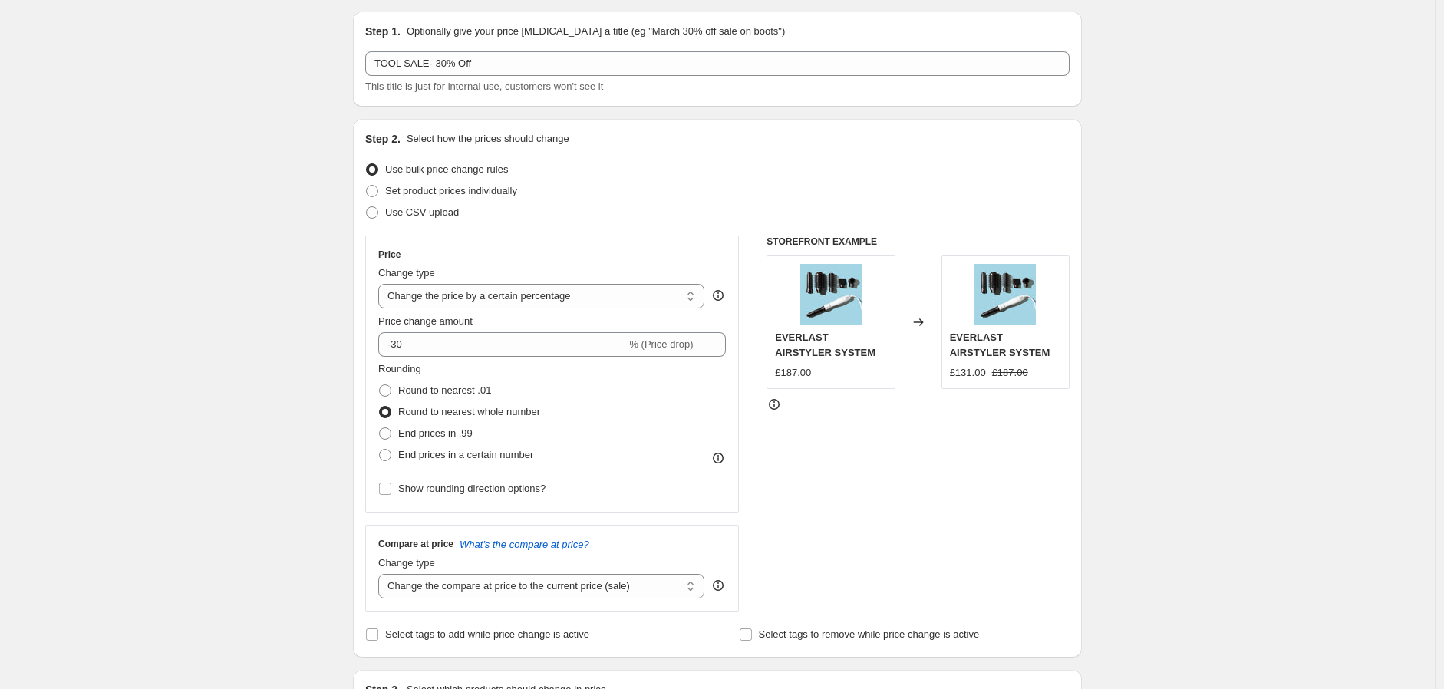
scroll to position [0, 0]
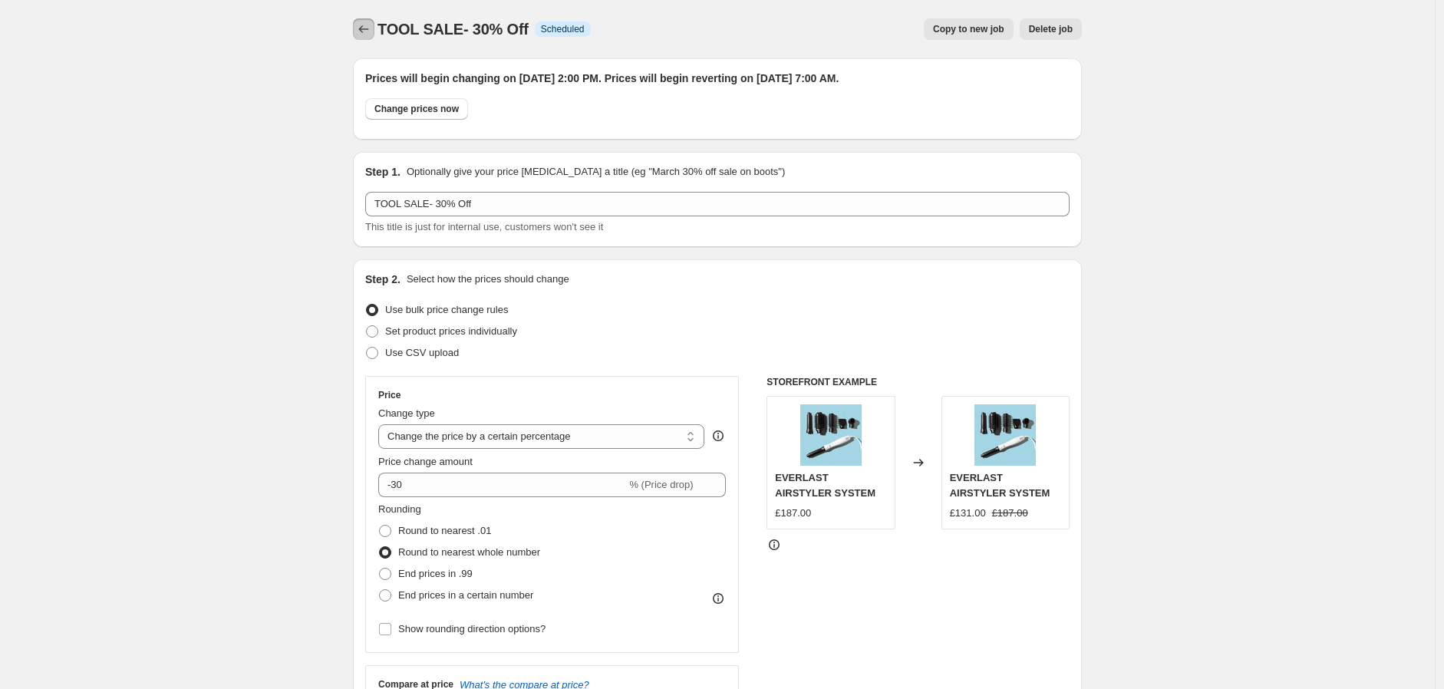
click at [358, 21] on button "Price change jobs" at bounding box center [363, 28] width 21 height 21
